Goal: Navigation & Orientation: Find specific page/section

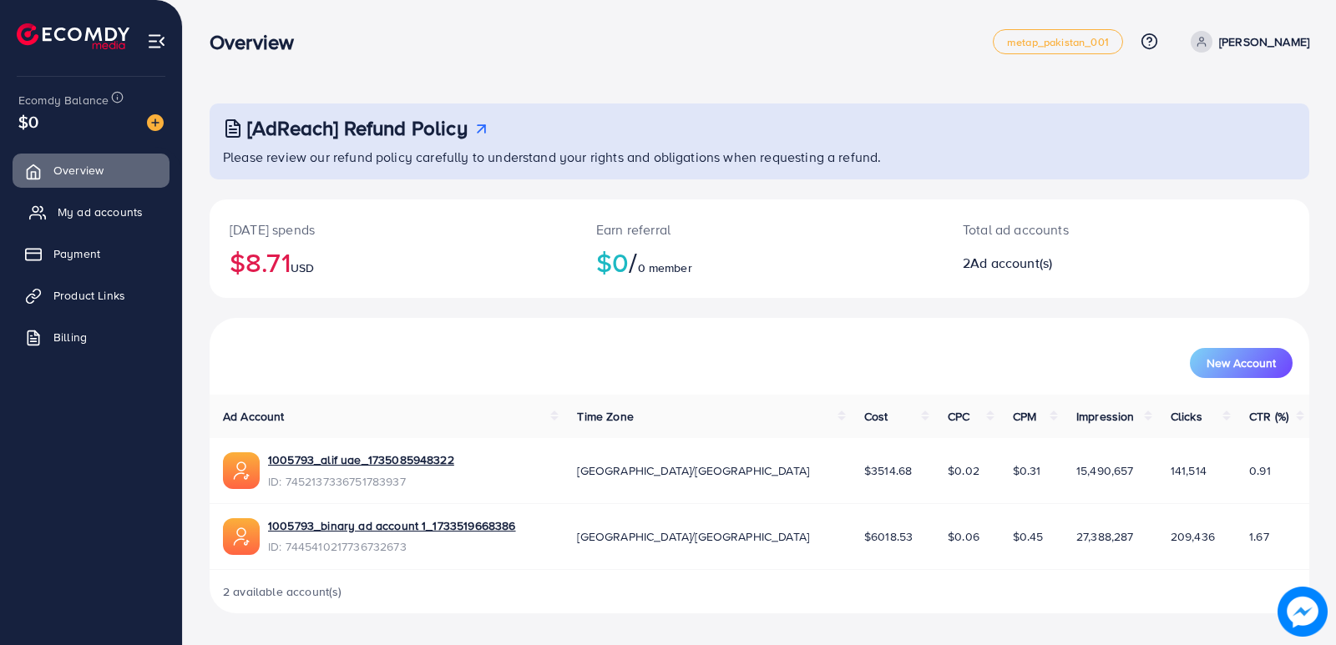
click at [56, 219] on link "My ad accounts" at bounding box center [91, 211] width 157 height 33
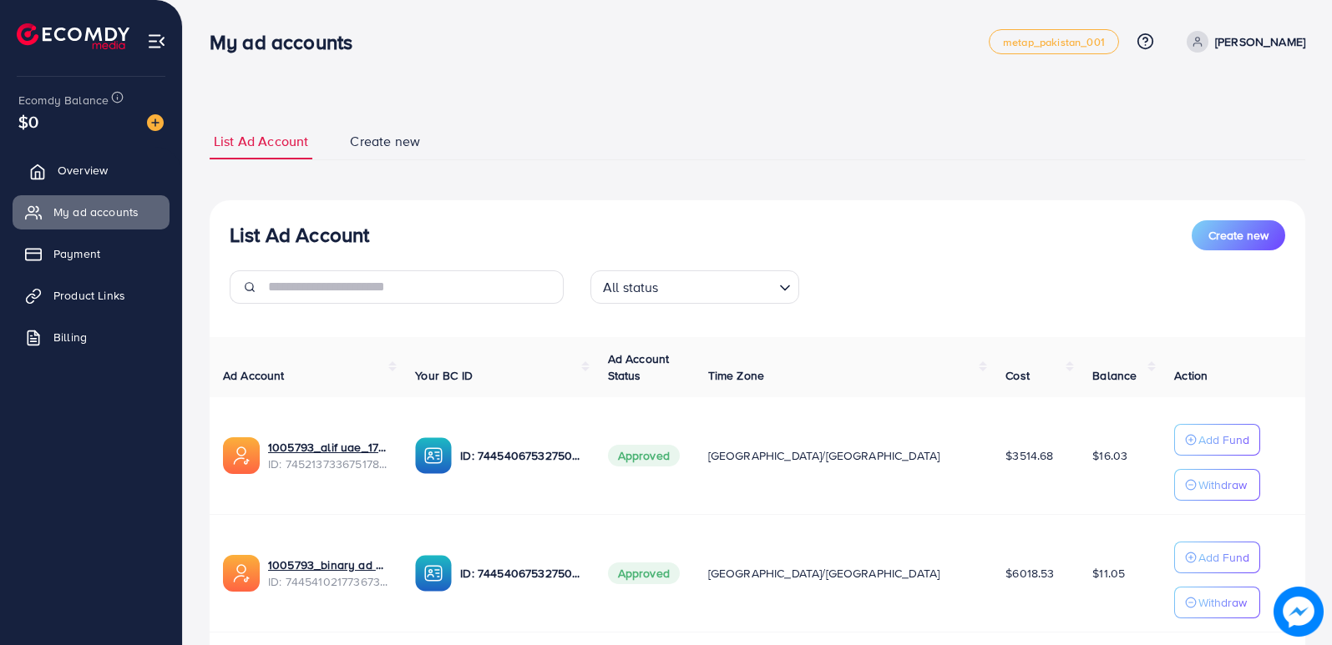
click at [80, 169] on span "Overview" at bounding box center [83, 170] width 50 height 17
